Goal: Information Seeking & Learning: Learn about a topic

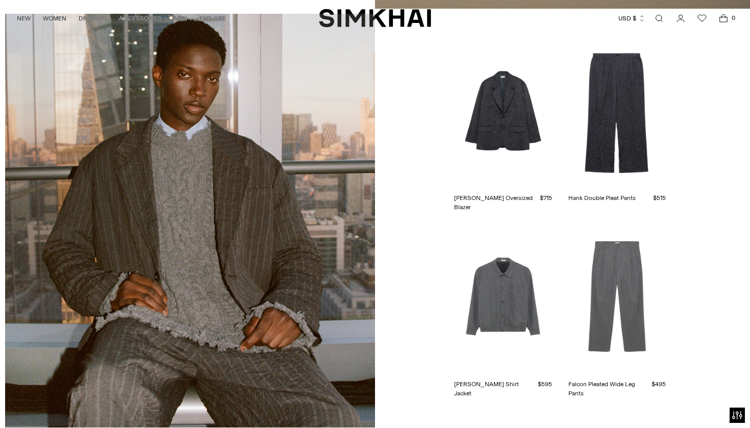
scroll to position [2134, 0]
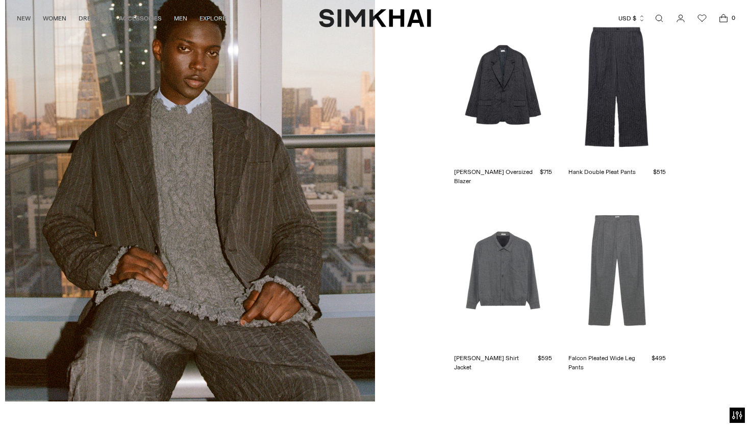
click at [607, 167] on link "Hank Double Pleat Pants" at bounding box center [602, 171] width 67 height 9
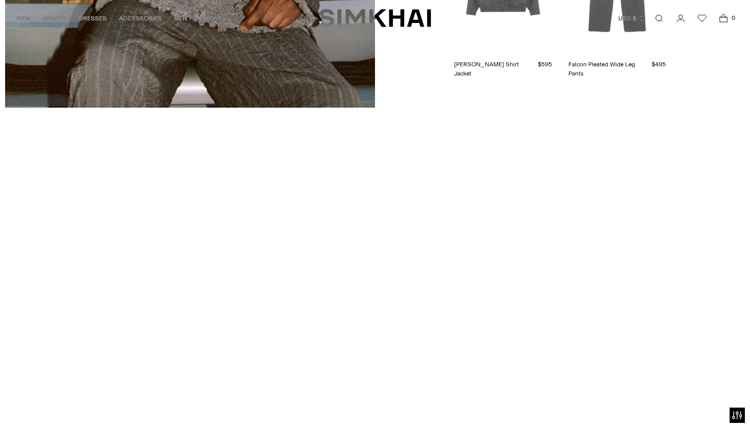
scroll to position [1985, 0]
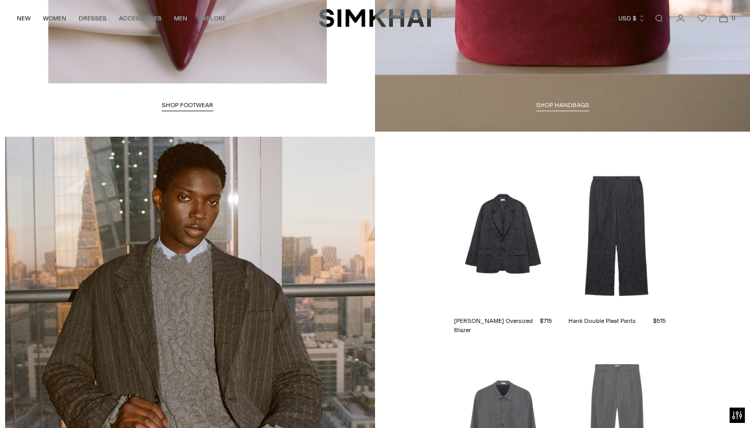
click at [259, 271] on link at bounding box center [190, 344] width 370 height 414
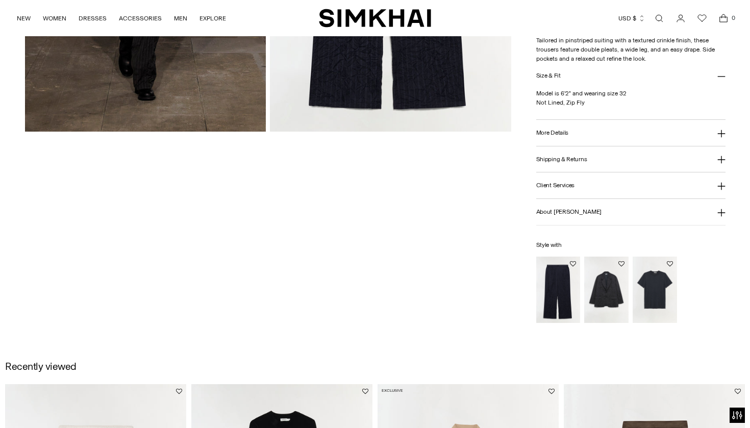
scroll to position [5, 0]
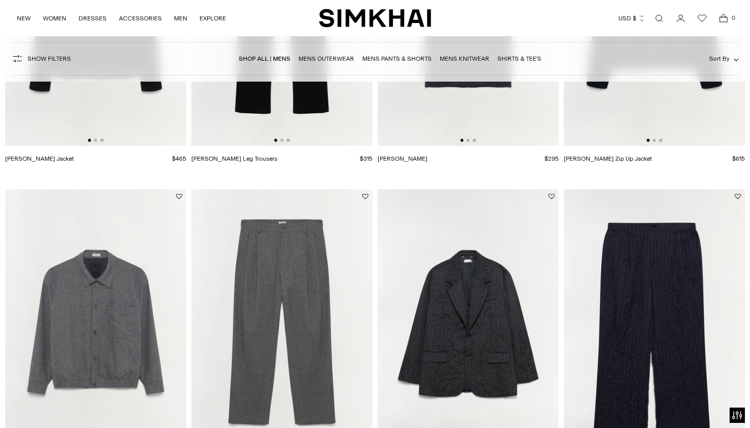
scroll to position [337, 0]
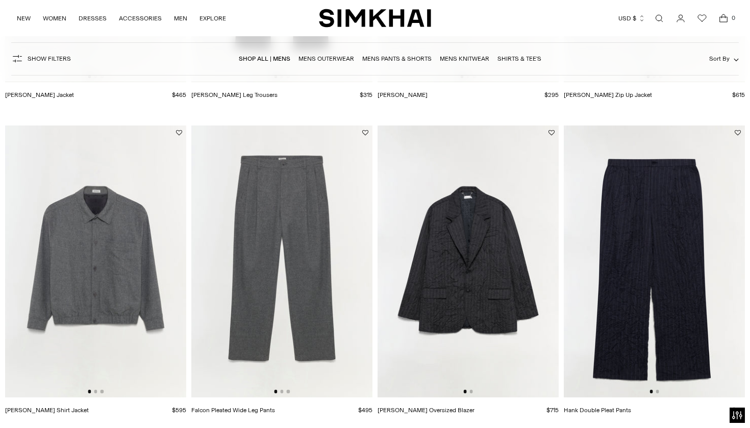
click at [444, 216] on img at bounding box center [468, 262] width 181 height 272
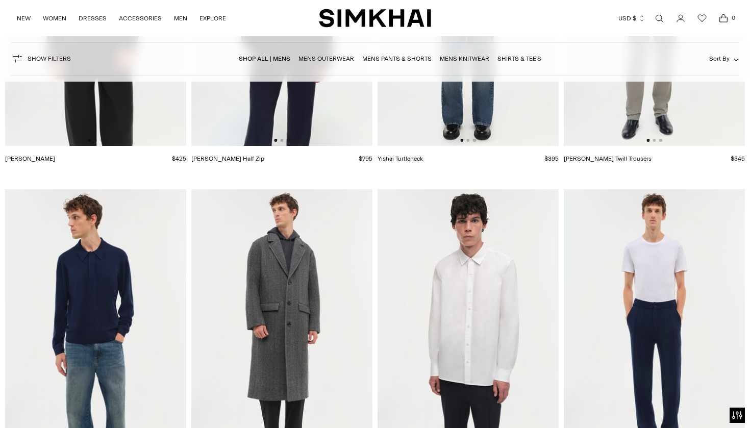
scroll to position [3534, 0]
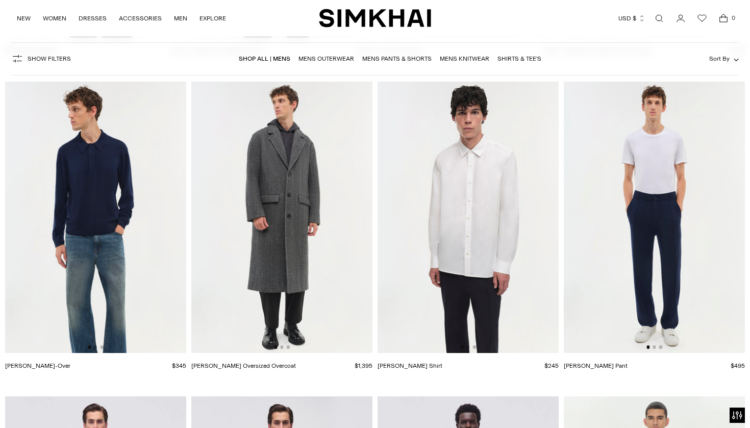
click at [334, 221] on img at bounding box center [281, 217] width 181 height 272
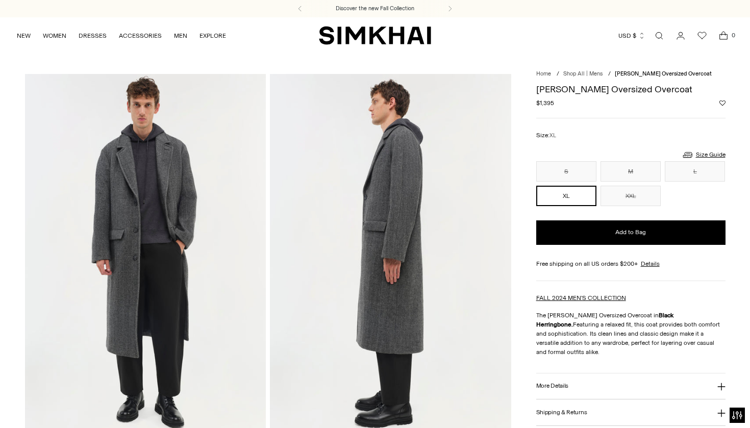
click at [566, 383] on h3 "More Details" at bounding box center [553, 386] width 32 height 7
